Goal: Navigation & Orientation: Find specific page/section

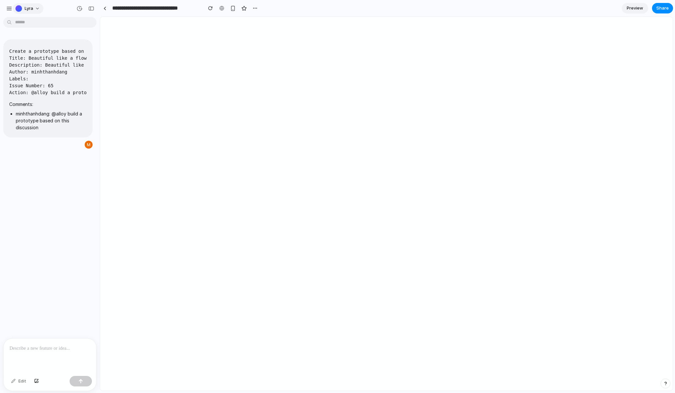
click at [27, 8] on span "Lyra" at bounding box center [29, 8] width 9 height 7
click at [102, 14] on div "Settings Invite members Change theme Sign out" at bounding box center [337, 196] width 675 height 393
click at [103, 11] on link at bounding box center [105, 8] width 10 height 10
